Goal: Transaction & Acquisition: Purchase product/service

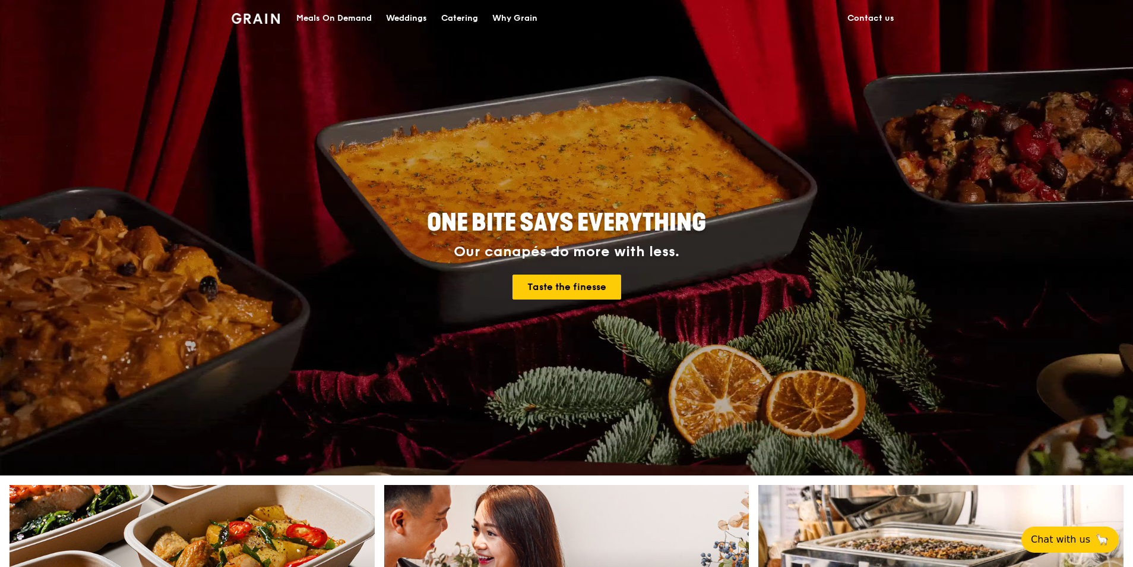
click at [338, 20] on div "Meals On Demand" at bounding box center [333, 19] width 75 height 36
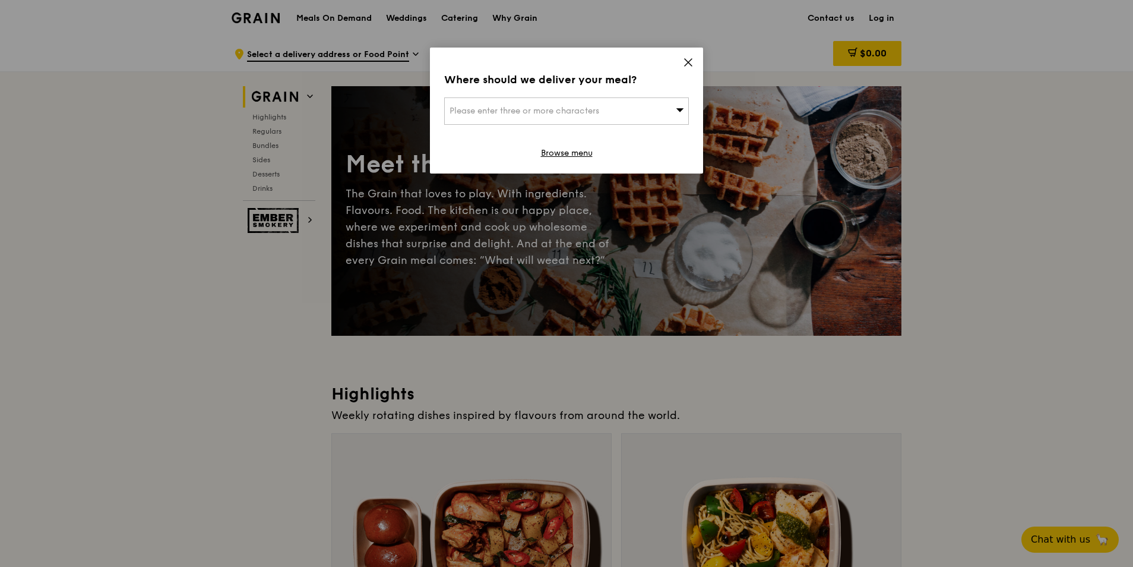
click at [690, 58] on icon at bounding box center [688, 62] width 11 height 11
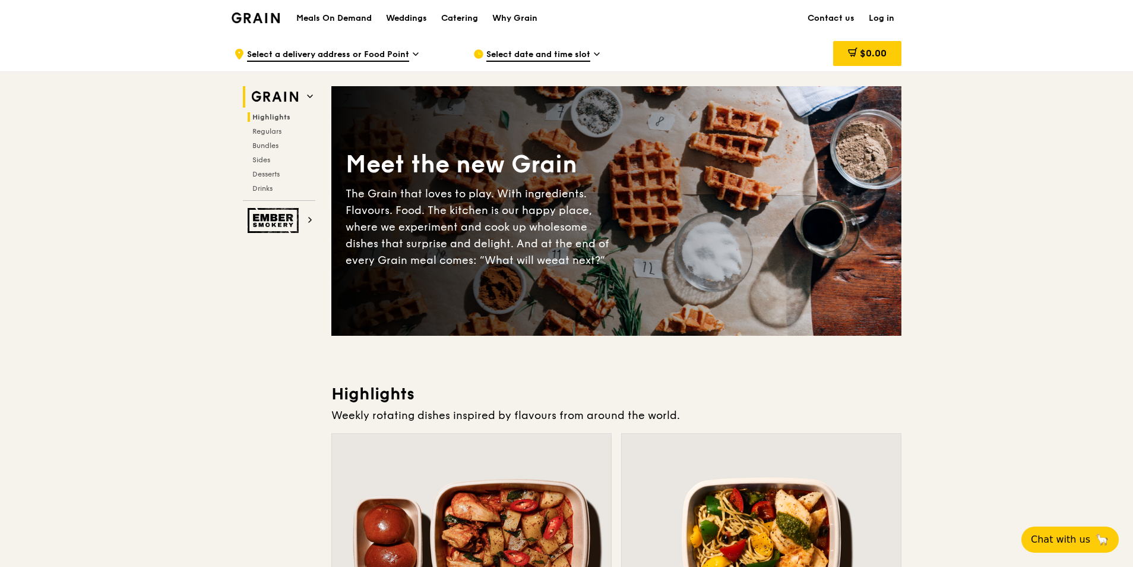
click at [264, 117] on span "Highlights" at bounding box center [271, 117] width 38 height 8
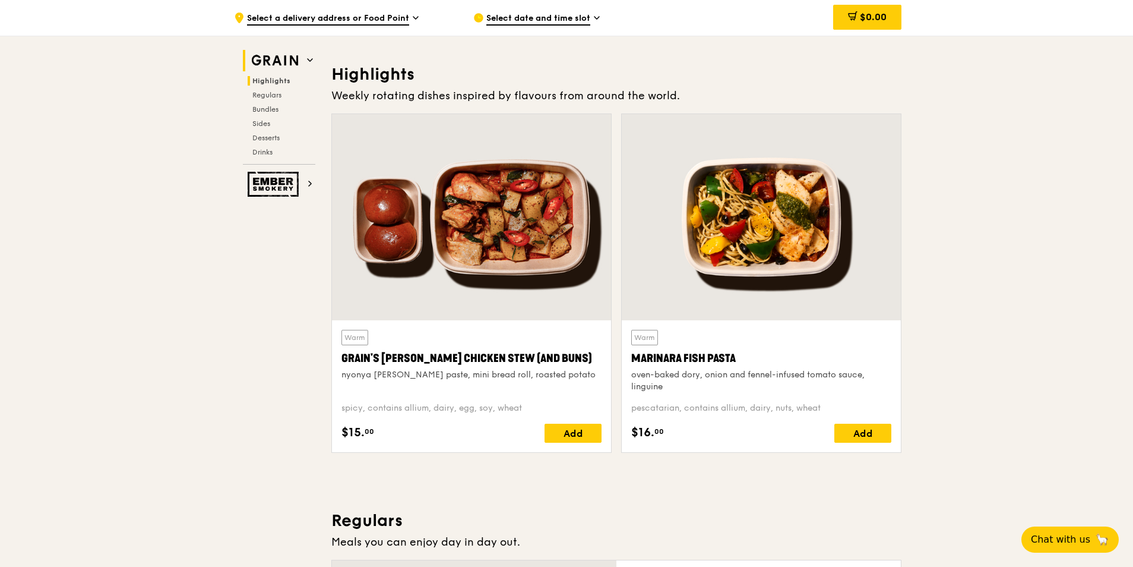
scroll to position [336, 0]
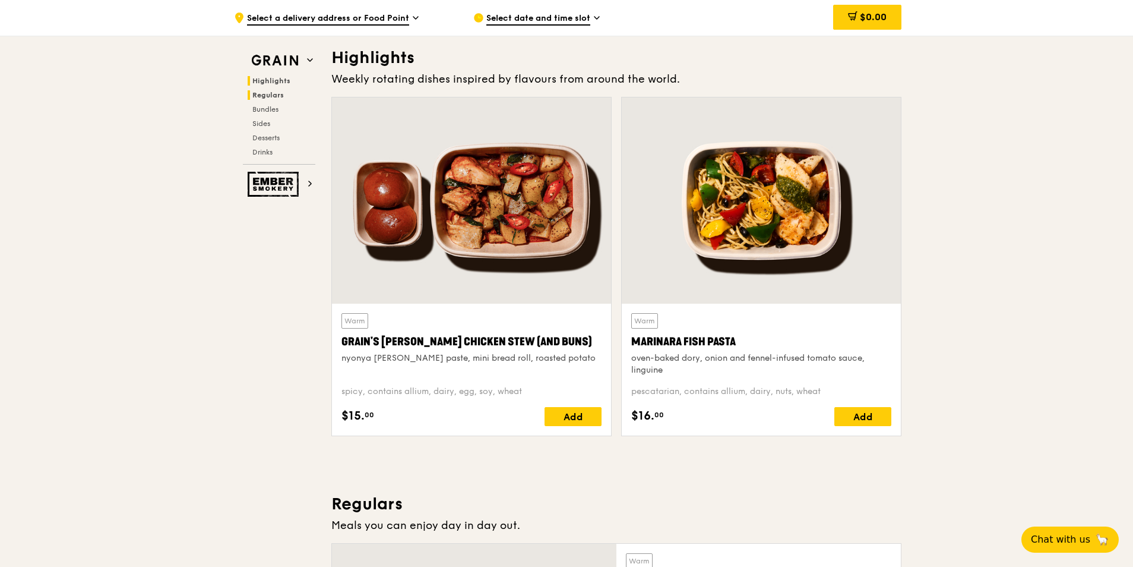
click at [272, 98] on span "Regulars" at bounding box center [267, 95] width 31 height 8
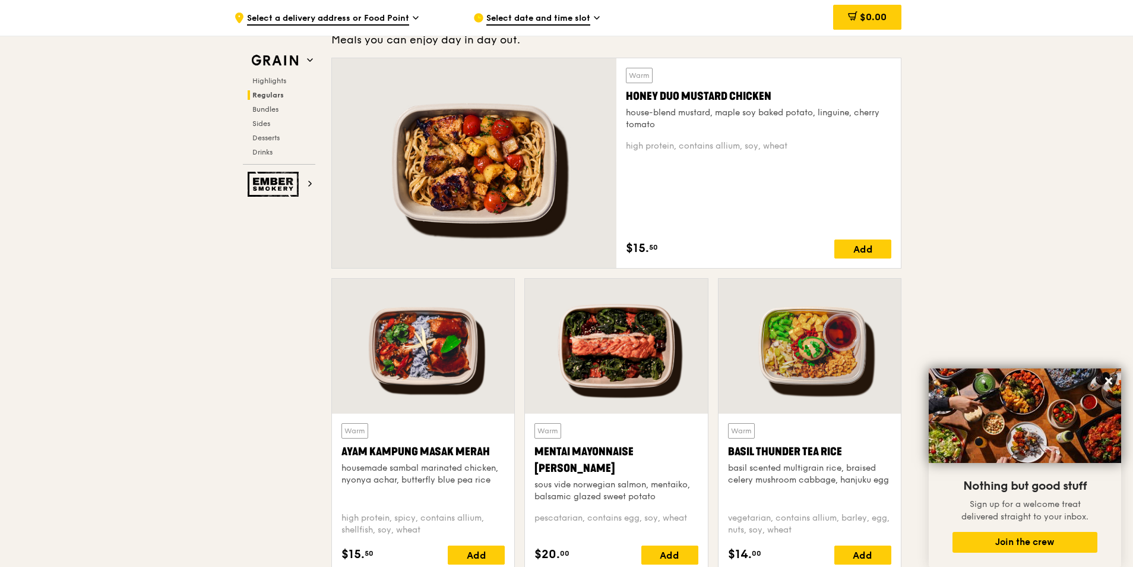
scroll to position [840, 0]
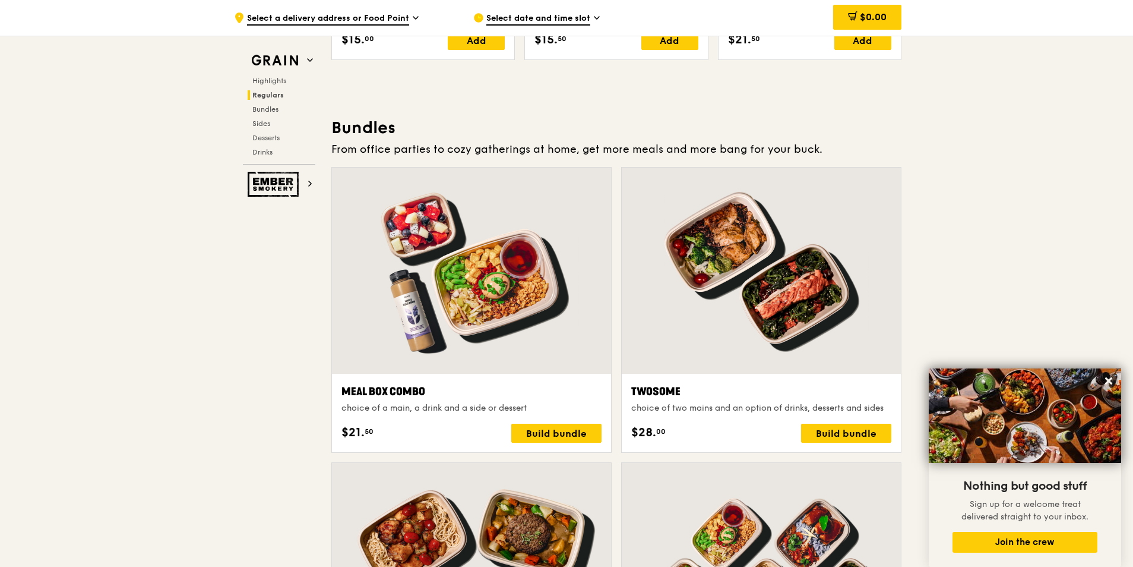
scroll to position [1672, 0]
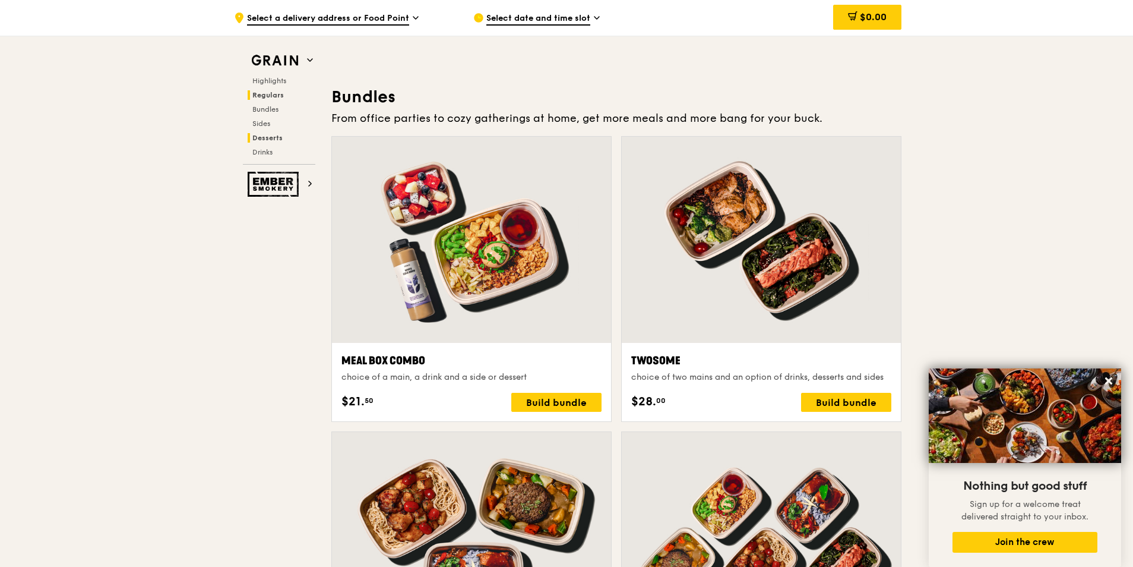
click at [270, 137] on span "Desserts" at bounding box center [267, 138] width 30 height 8
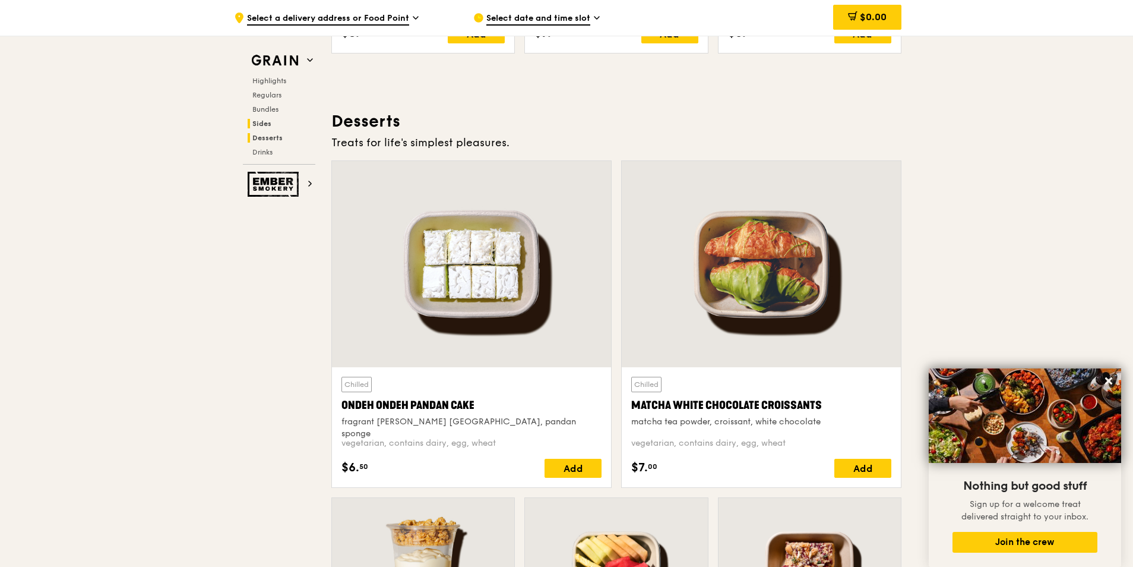
scroll to position [3386, 0]
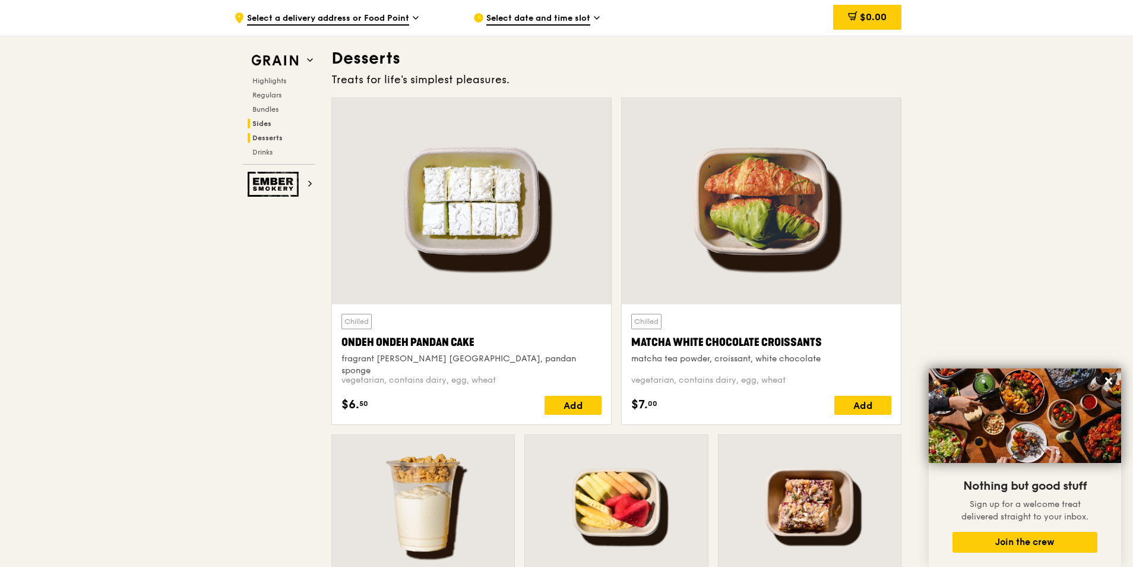
click at [265, 122] on span "Sides" at bounding box center [261, 123] width 19 height 8
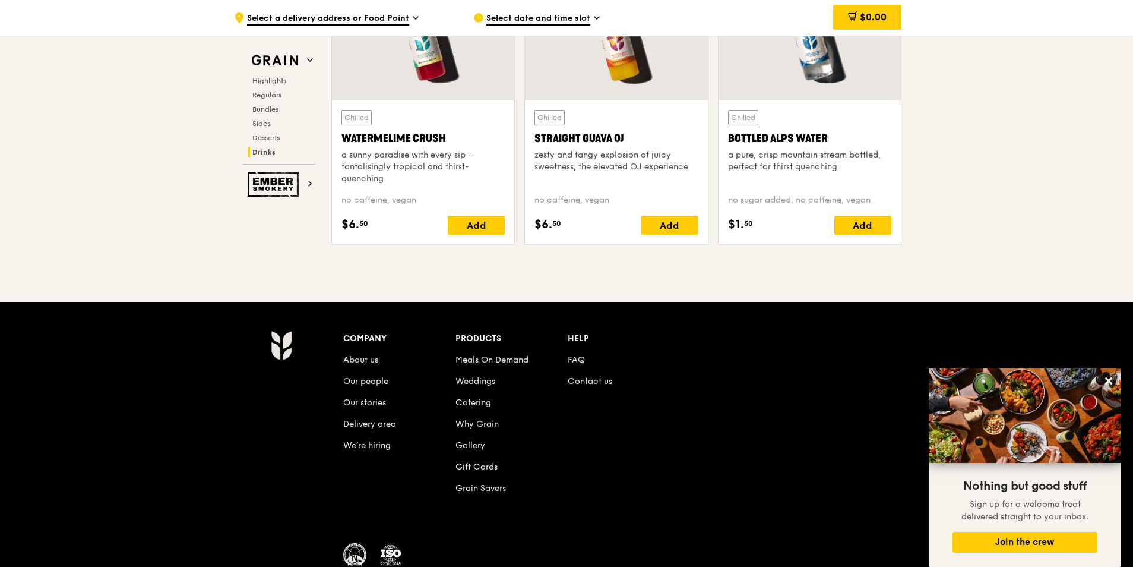
scroll to position [4883, 0]
